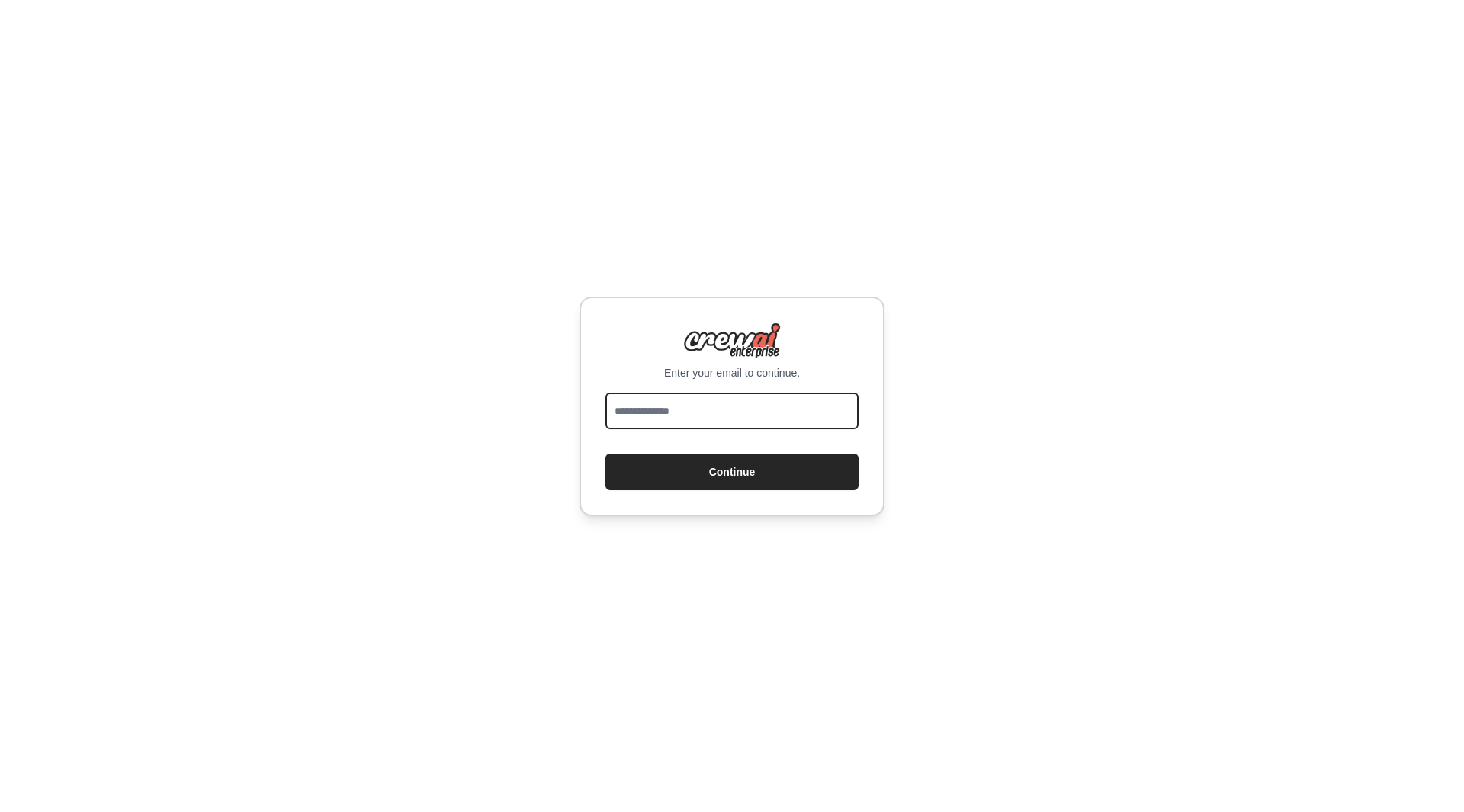
click at [793, 410] on input "email" at bounding box center [731, 410] width 253 height 36
click at [978, 422] on div "Enter your email to continue. Continue" at bounding box center [732, 406] width 1464 height 812
click at [760, 427] on input "email" at bounding box center [731, 410] width 253 height 36
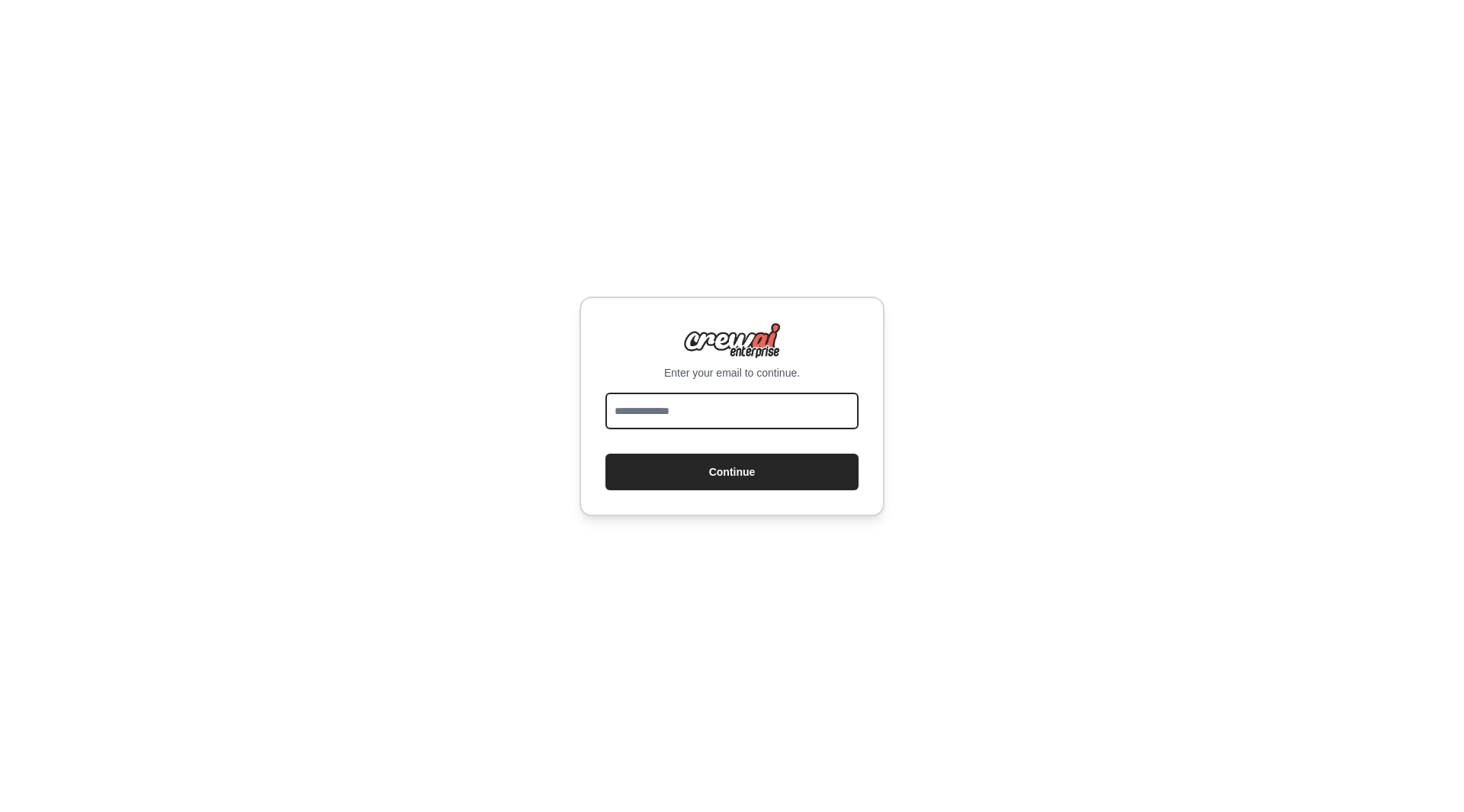
type input "**********"
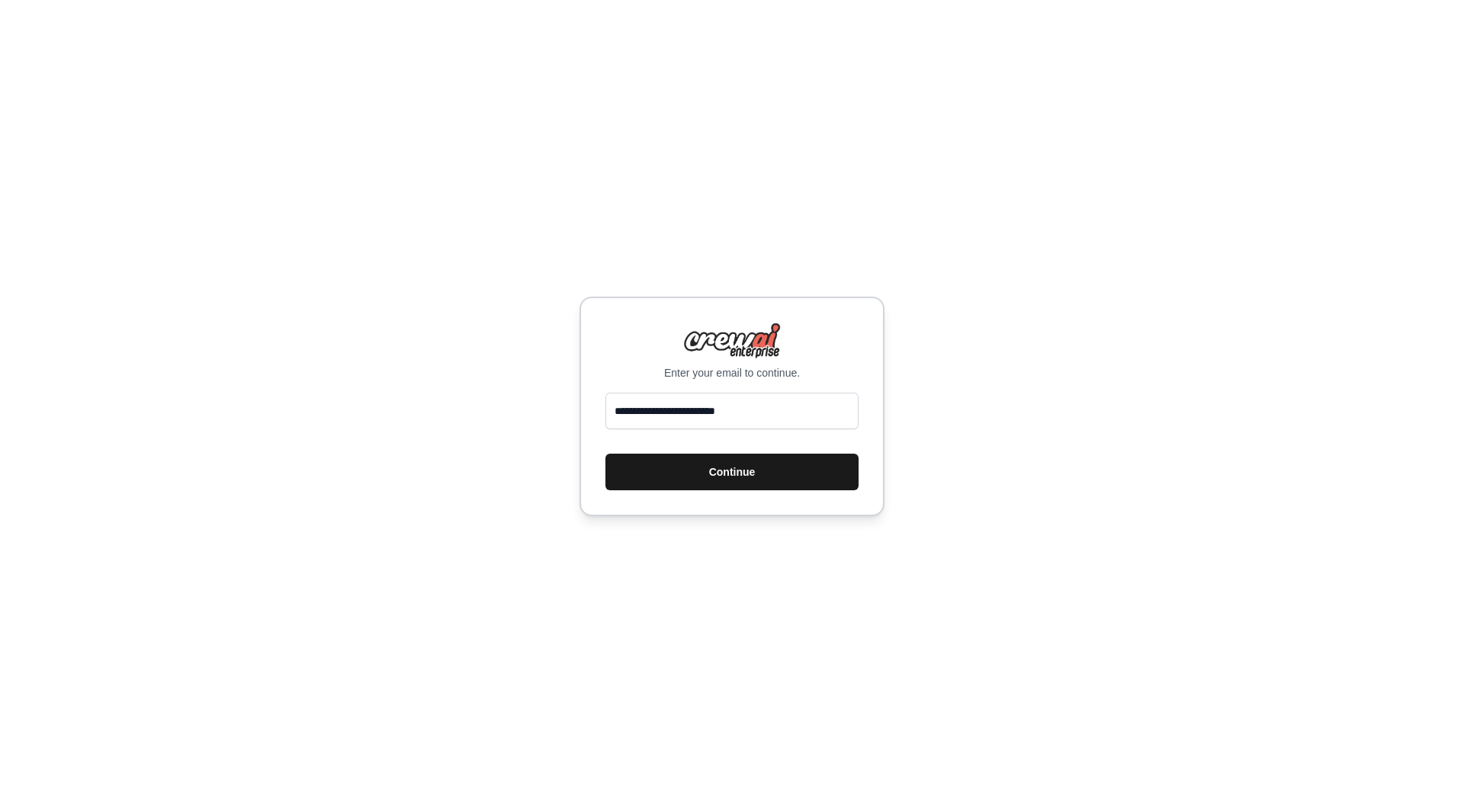
click at [768, 463] on button "Continue" at bounding box center [731, 472] width 253 height 36
click at [731, 470] on button "Continue" at bounding box center [731, 472] width 253 height 36
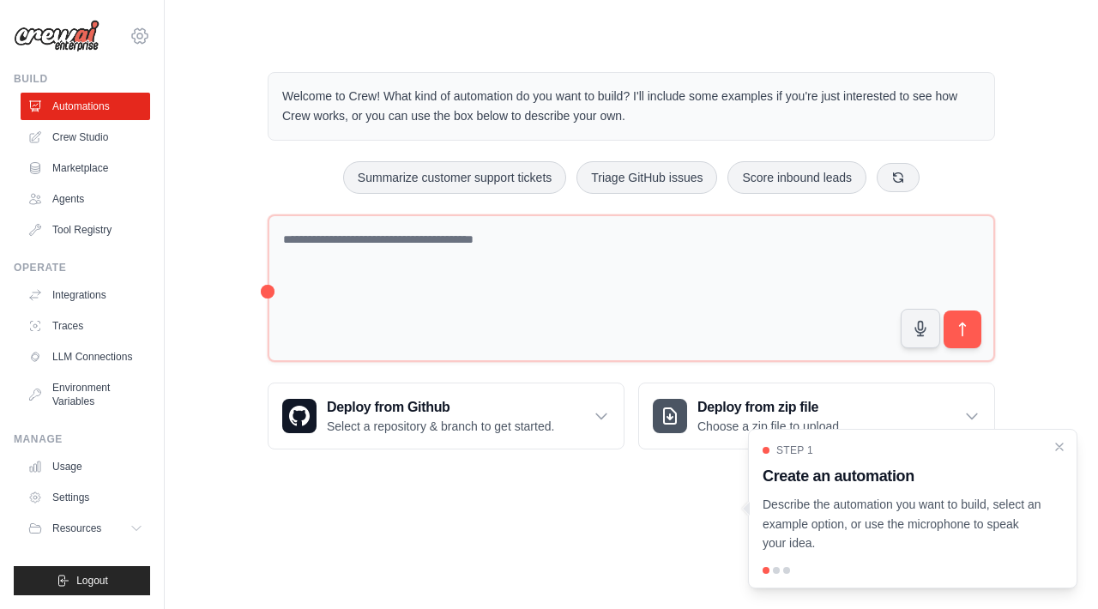
drag, startPoint x: 1624, startPoint y: 1, endPoint x: 142, endPoint y: 34, distance: 1482.4
click at [142, 34] on icon at bounding box center [139, 35] width 5 height 5
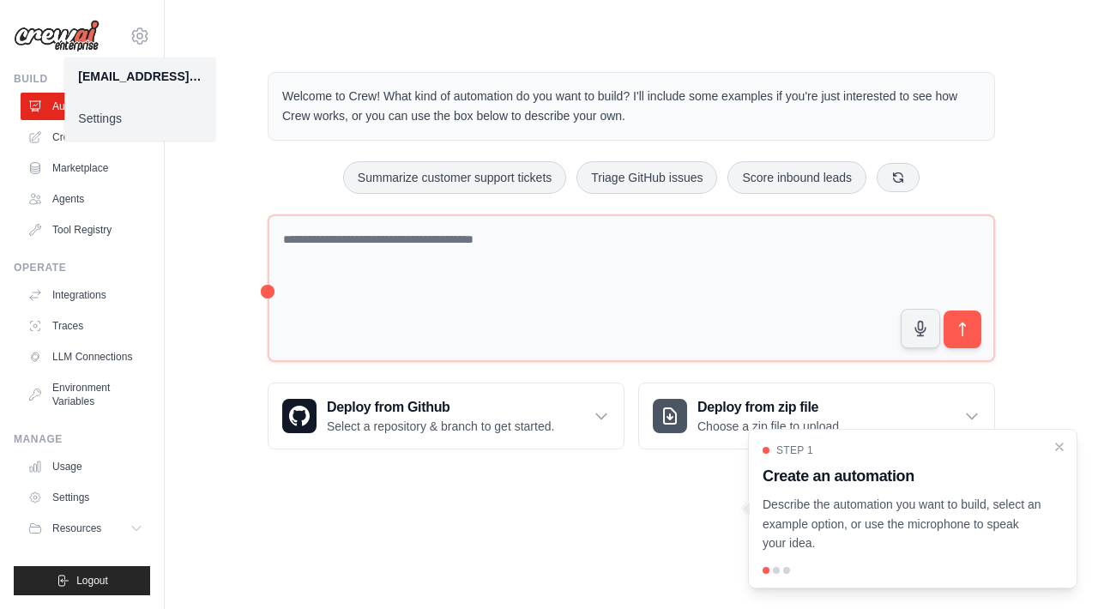
click at [151, 124] on link "Settings" at bounding box center [139, 118] width 151 height 31
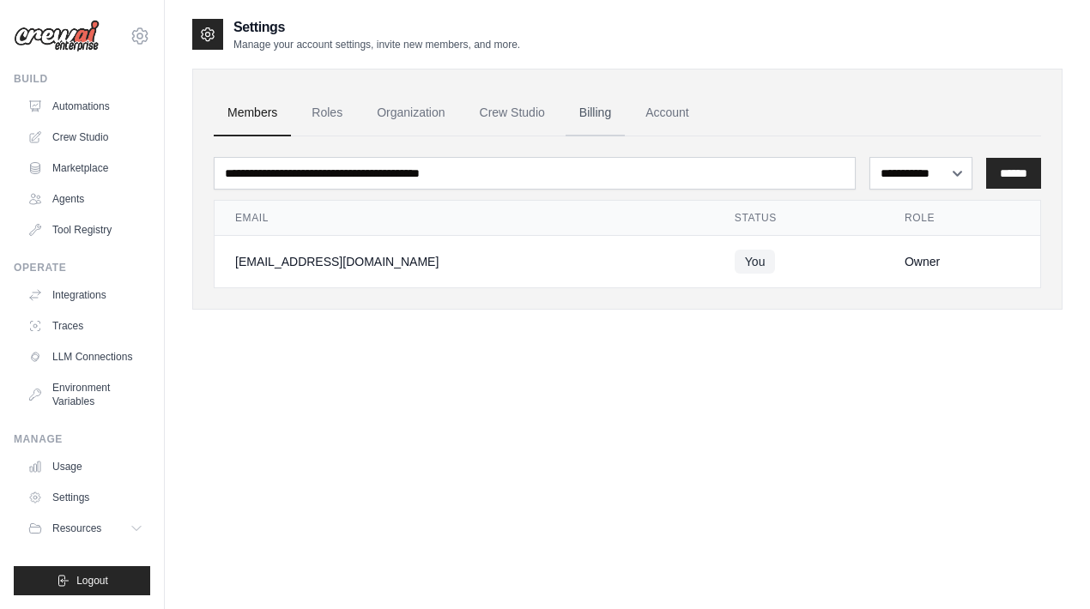
click at [596, 112] on link "Billing" at bounding box center [595, 113] width 59 height 46
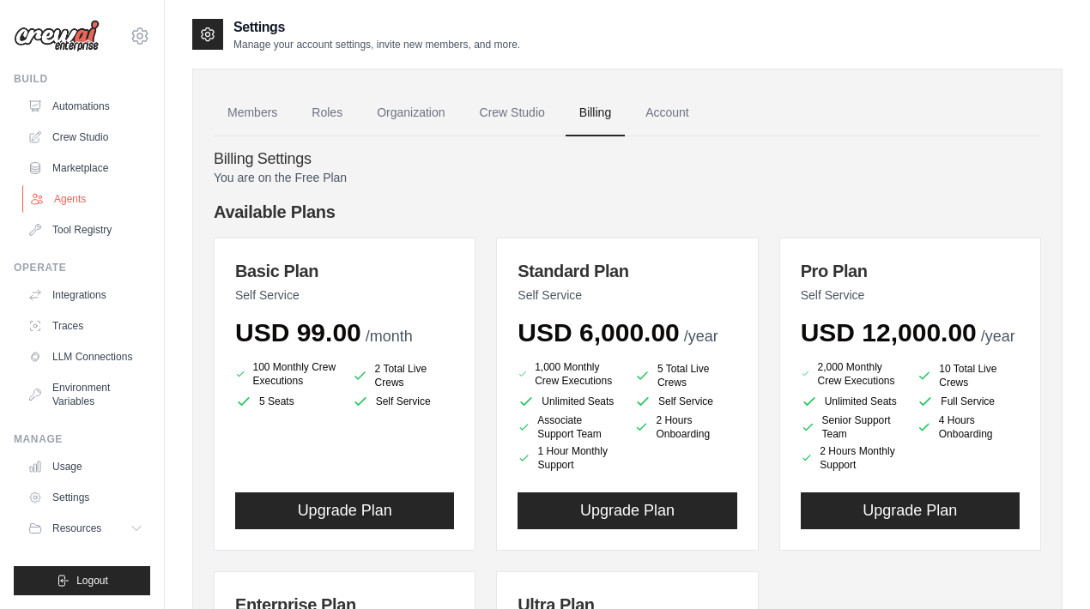
click at [69, 201] on link "Agents" at bounding box center [87, 198] width 130 height 27
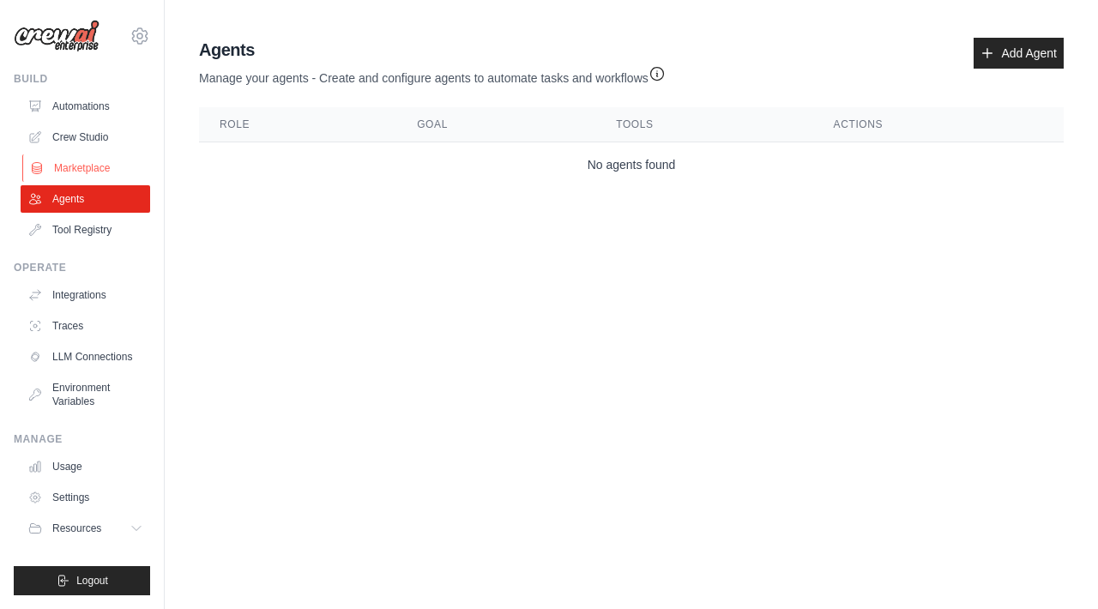
click at [100, 167] on link "Marketplace" at bounding box center [87, 167] width 130 height 27
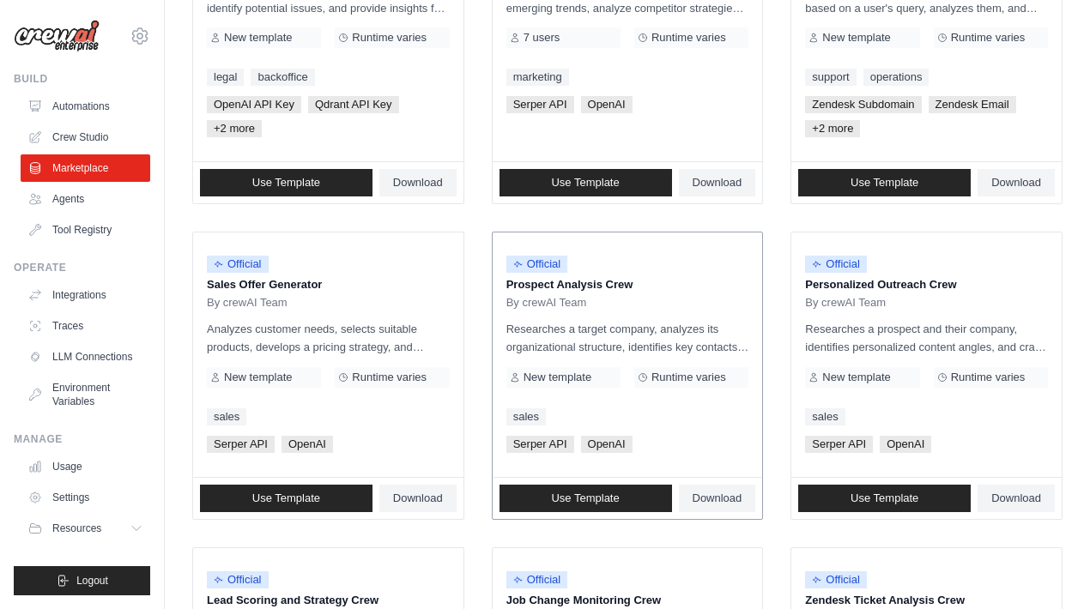
scroll to position [457, 0]
